Goal: Find specific page/section: Find specific page/section

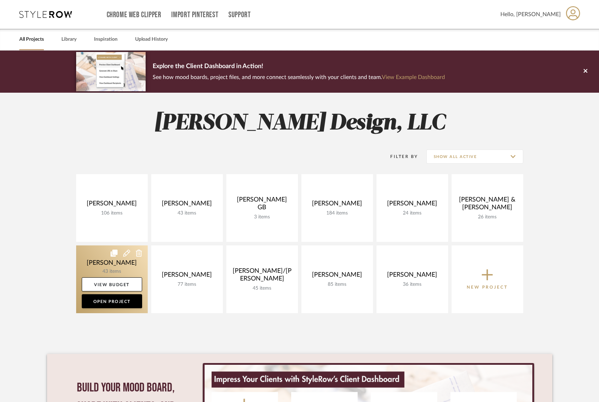
click at [116, 260] on link at bounding box center [112, 279] width 72 height 68
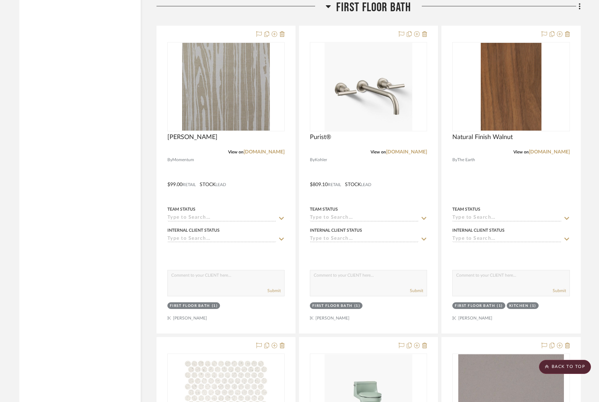
scroll to position [2810, 0]
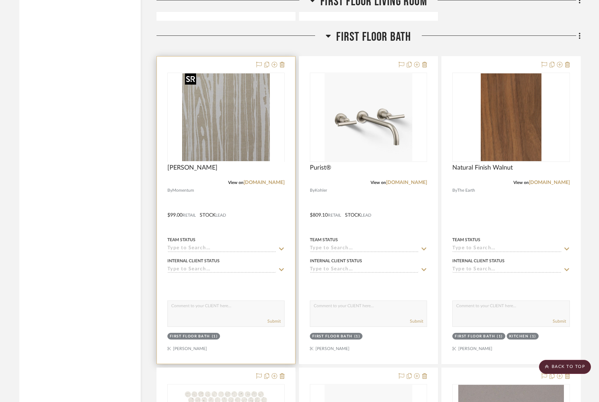
click at [220, 131] on div at bounding box center [225, 162] width 117 height 178
click at [221, 153] on img "0" at bounding box center [226, 117] width 88 height 88
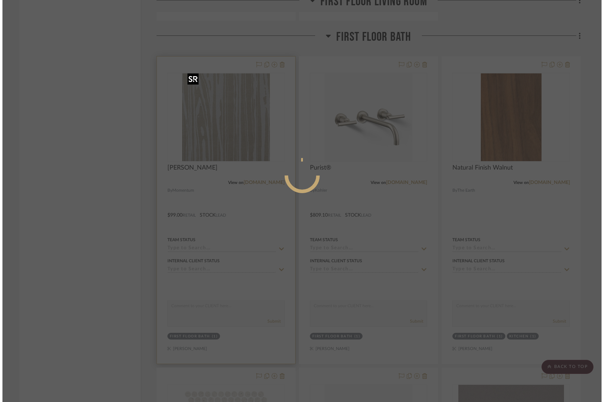
scroll to position [0, 0]
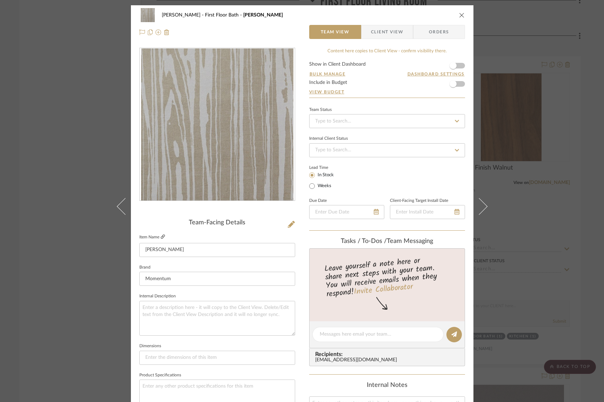
click at [161, 236] on icon at bounding box center [163, 236] width 4 height 4
click at [459, 16] on icon "close" at bounding box center [462, 15] width 6 height 6
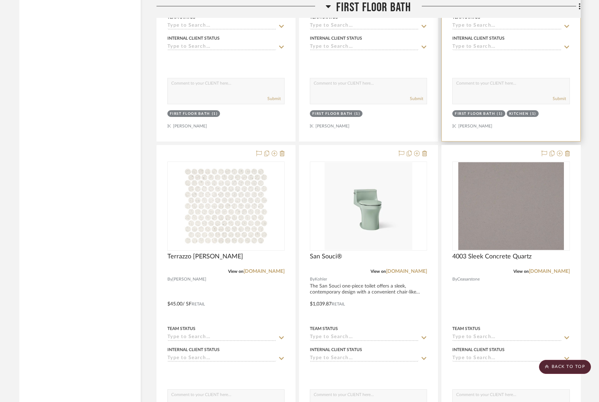
scroll to position [3033, 0]
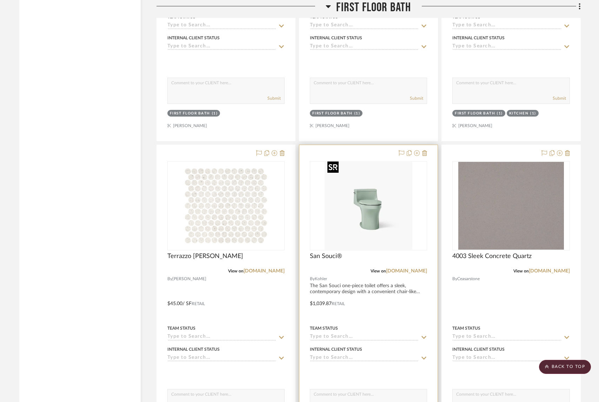
click at [0, 0] on img at bounding box center [0, 0] width 0 height 0
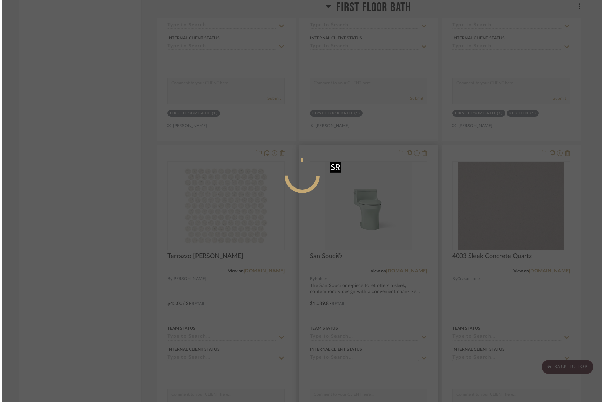
scroll to position [0, 0]
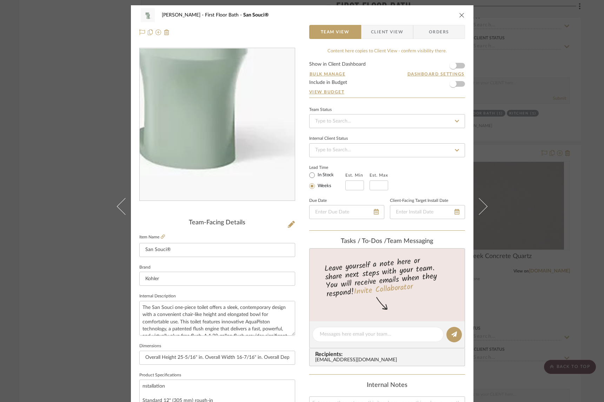
click at [227, 152] on img "0" at bounding box center [217, 124] width 152 height 152
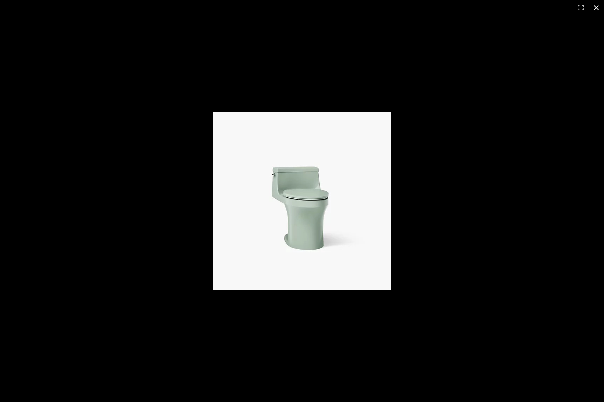
click at [229, 36] on div at bounding box center [302, 201] width 604 height 402
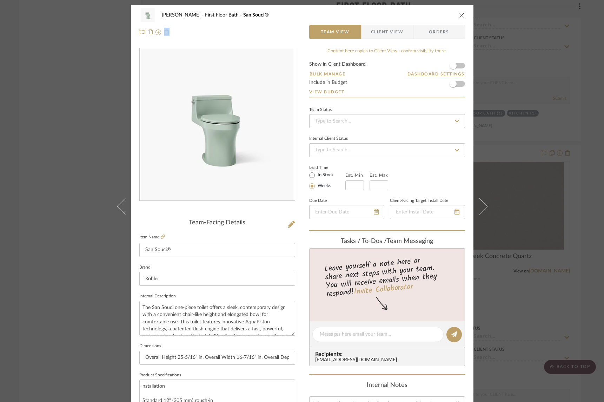
click at [229, 36] on div at bounding box center [217, 32] width 156 height 14
click at [71, 73] on div "[PERSON_NAME] First Floor Bath San Souci® Team View Client View Orders Team-Fac…" at bounding box center [302, 201] width 604 height 402
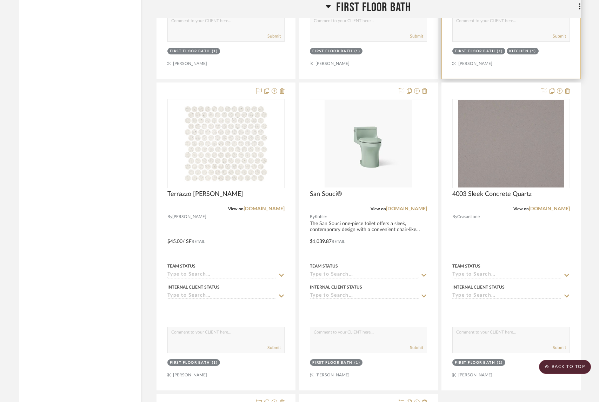
scroll to position [3096, 0]
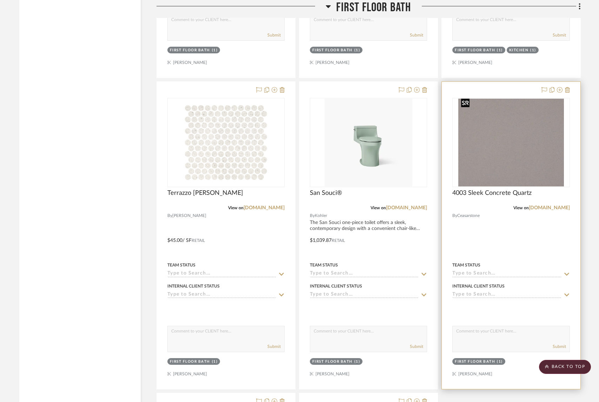
click at [520, 132] on img "0" at bounding box center [511, 143] width 106 height 88
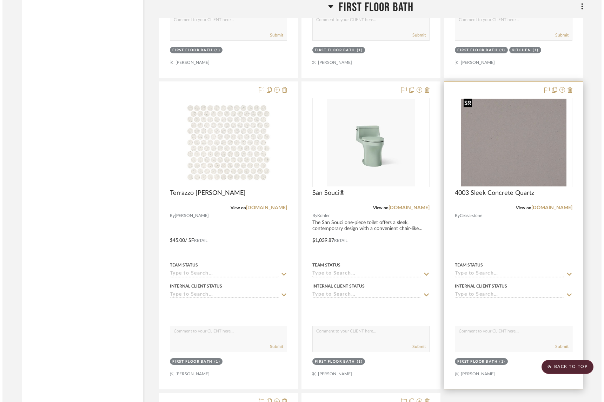
scroll to position [0, 0]
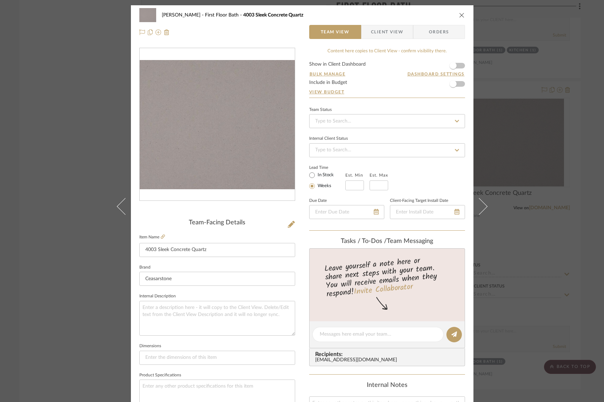
click at [230, 157] on img "0" at bounding box center [217, 124] width 155 height 129
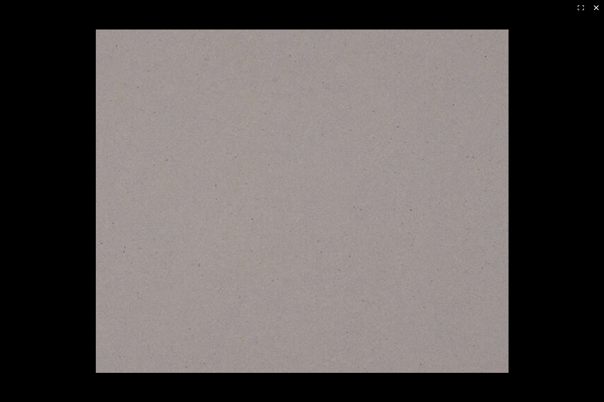
click at [598, 5] on button at bounding box center [596, 7] width 15 height 15
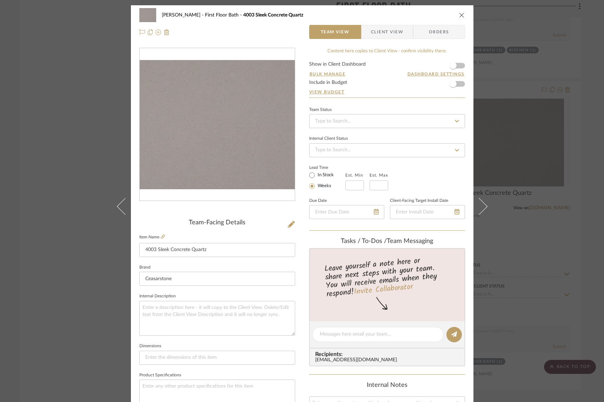
click at [540, 197] on div "O'Connor, Lizzy First Floor Bath 4003 Sleek Concrete Quartz Team View Client Vi…" at bounding box center [302, 201] width 604 height 402
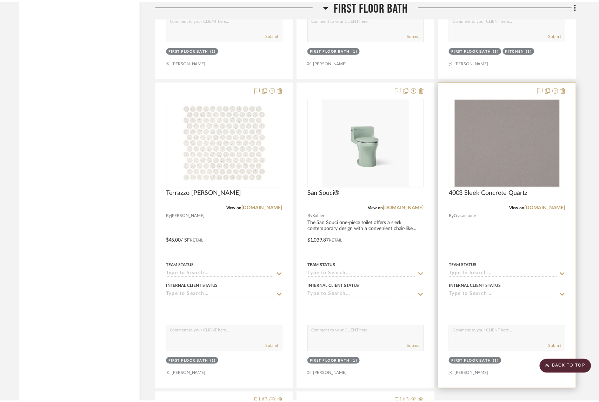
scroll to position [3096, 0]
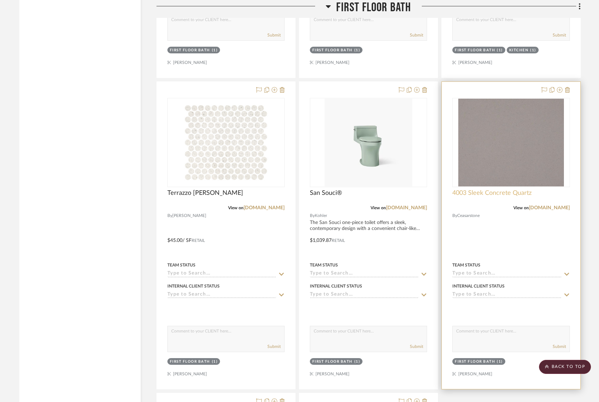
click at [498, 192] on span "4003 Sleek Concrete Quartz" at bounding box center [491, 193] width 79 height 8
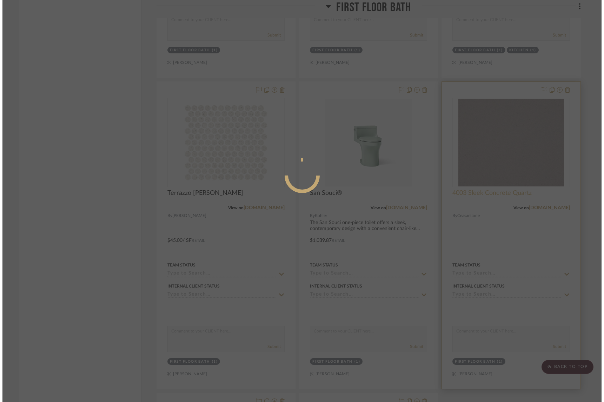
scroll to position [0, 0]
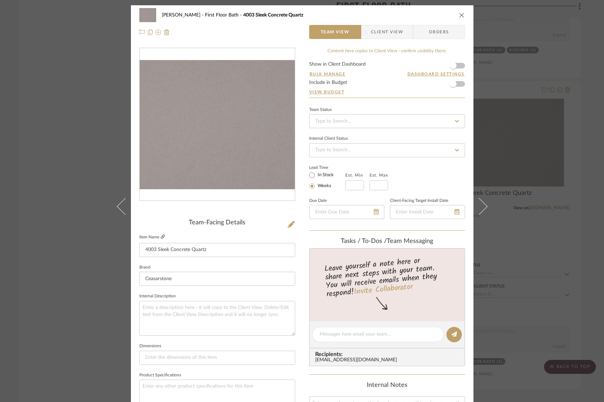
click at [161, 237] on icon at bounding box center [163, 236] width 4 height 4
drag, startPoint x: 455, startPoint y: 13, endPoint x: 464, endPoint y: 19, distance: 10.8
click at [456, 13] on div "[PERSON_NAME] First Floor Bath 4003 Sleek Concrete Quartz" at bounding box center [302, 15] width 326 height 14
click at [461, 14] on icon "close" at bounding box center [462, 15] width 6 height 6
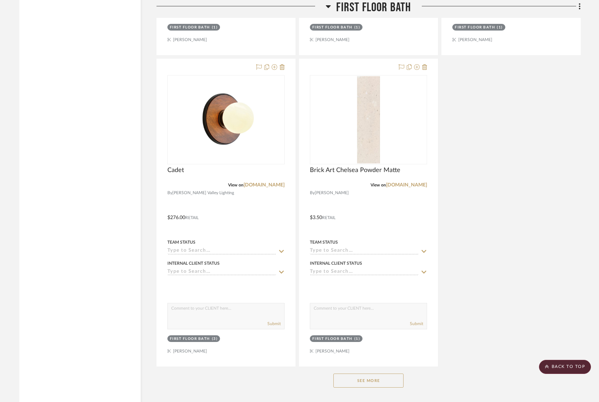
scroll to position [3442, 0]
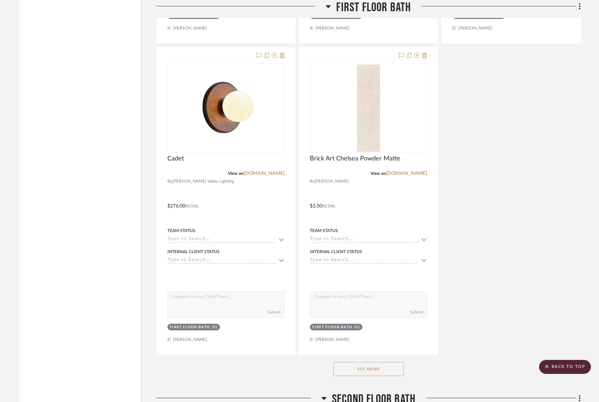
click at [351, 364] on button "See More" at bounding box center [368, 369] width 70 height 14
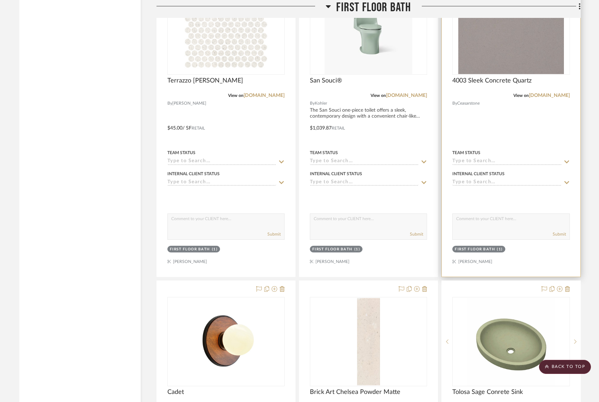
scroll to position [3349, 0]
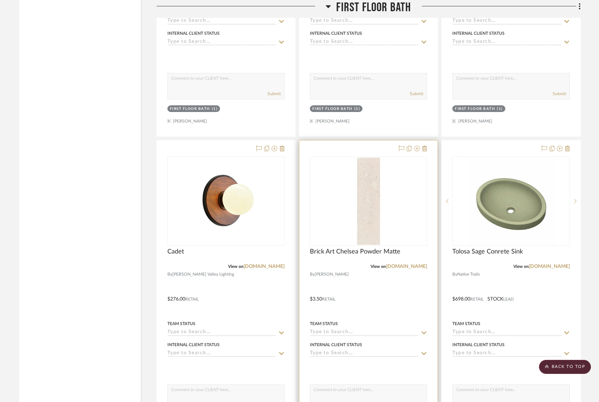
click at [0, 0] on img at bounding box center [0, 0] width 0 height 0
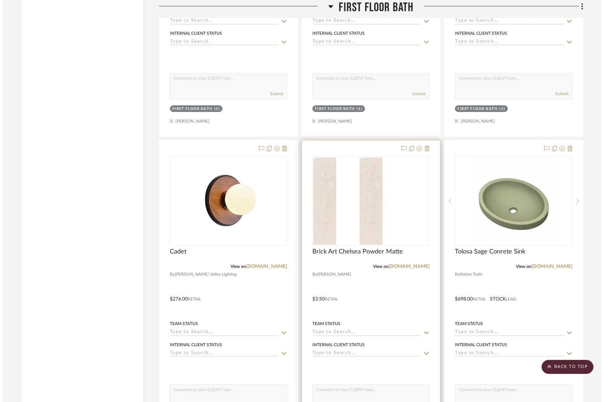
scroll to position [0, 0]
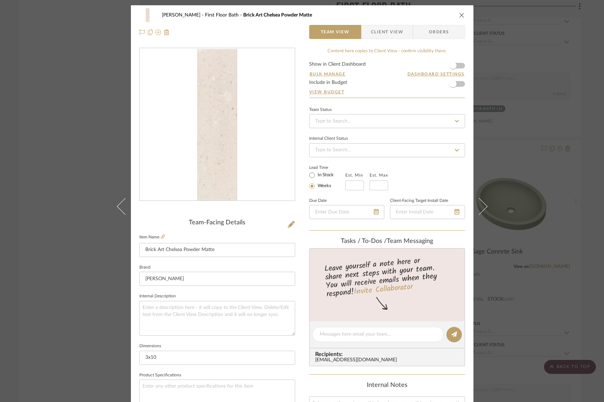
click at [231, 143] on img "0" at bounding box center [217, 124] width 40 height 152
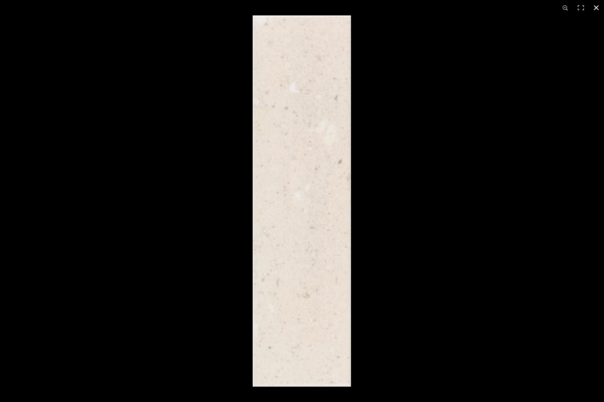
click at [486, 29] on div at bounding box center [555, 216] width 604 height 402
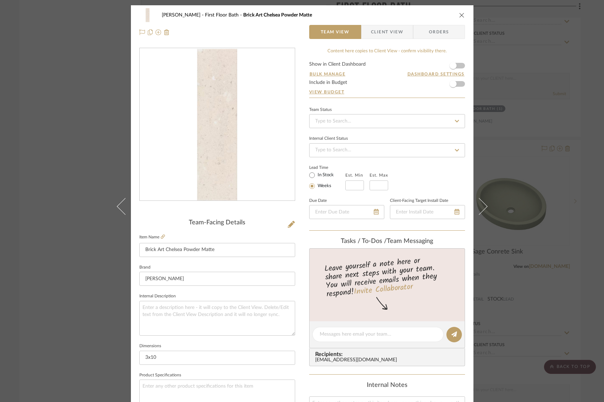
click at [555, 112] on div "O'Connor, Lizzy First Floor Bath Brick Art Chelsea Powder Matte Team View Clien…" at bounding box center [302, 201] width 604 height 402
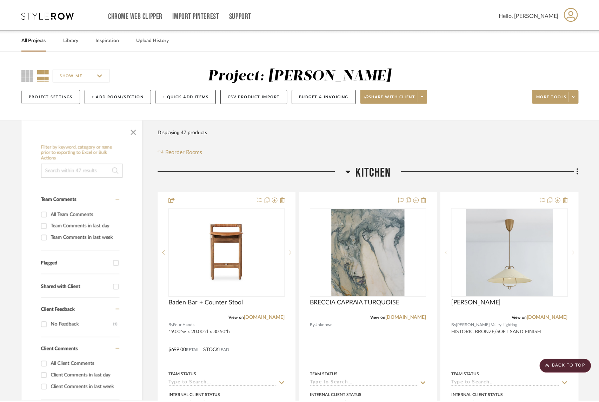
scroll to position [3349, 0]
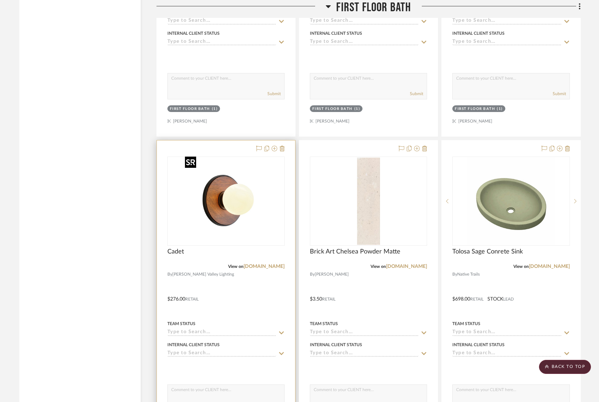
click at [0, 0] on img at bounding box center [0, 0] width 0 height 0
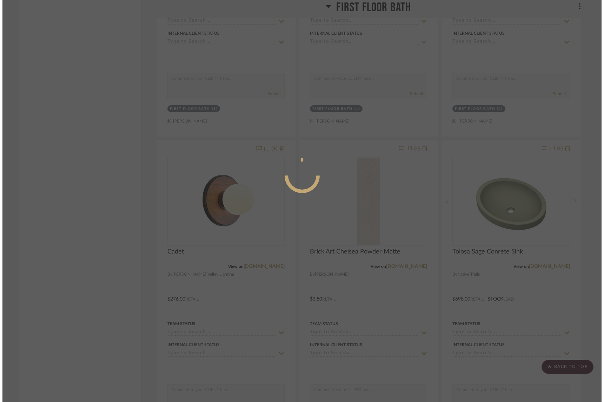
scroll to position [0, 0]
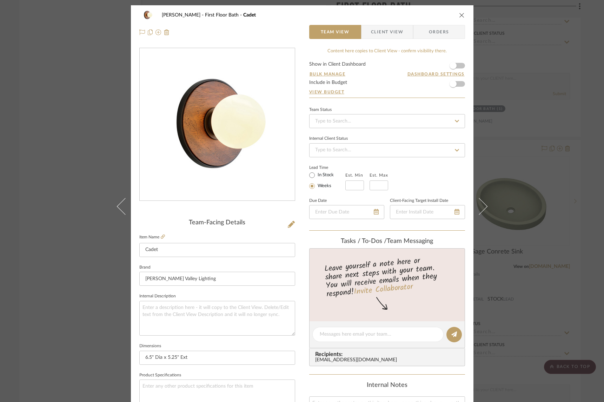
click at [214, 123] on img "0" at bounding box center [217, 124] width 152 height 152
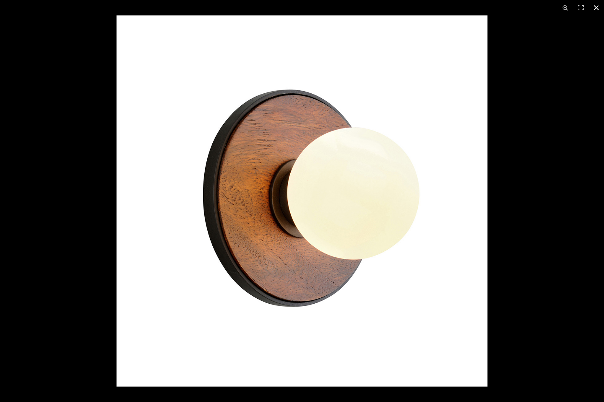
click at [556, 131] on div at bounding box center [419, 216] width 604 height 402
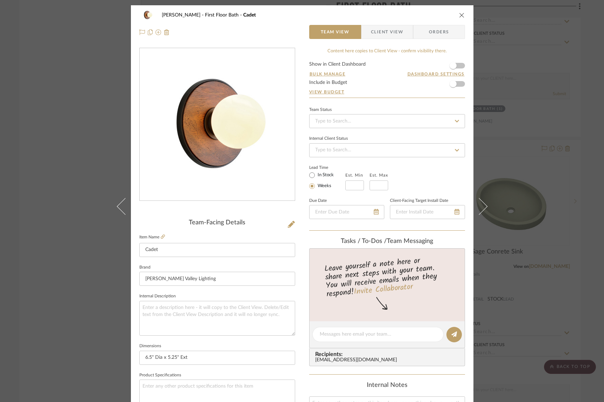
click at [459, 15] on icon "close" at bounding box center [462, 15] width 6 height 6
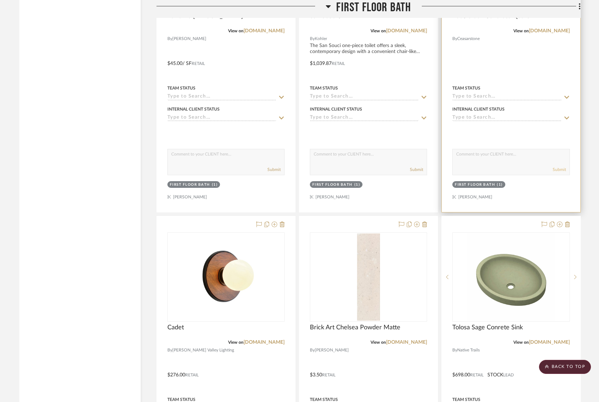
scroll to position [3375, 0]
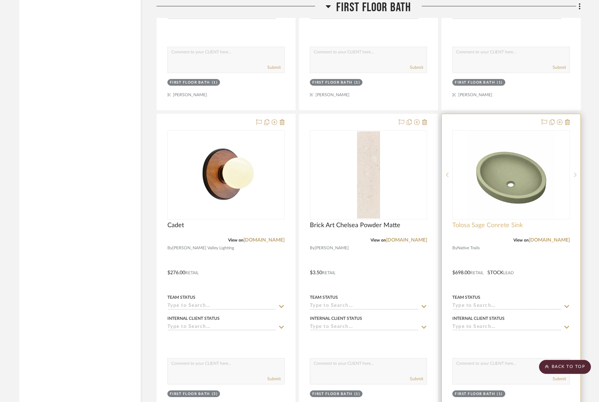
click at [483, 221] on span "Tolosa Sage Conrete Sink" at bounding box center [487, 225] width 71 height 8
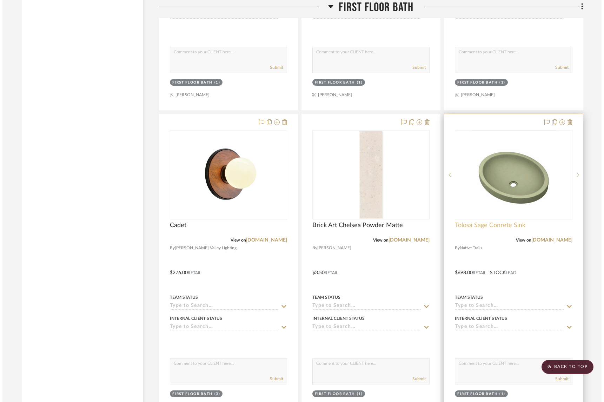
scroll to position [0, 0]
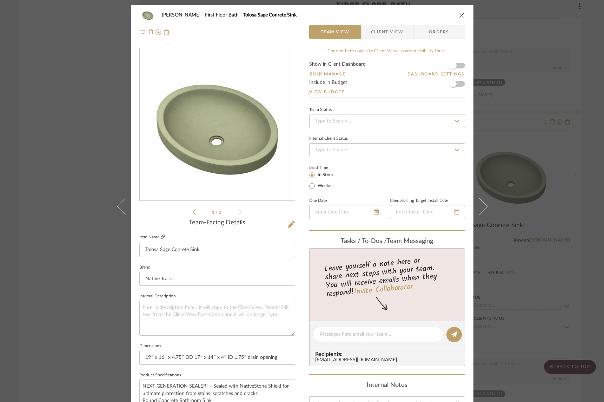
click at [161, 236] on icon at bounding box center [163, 236] width 4 height 4
